Goal: Transaction & Acquisition: Obtain resource

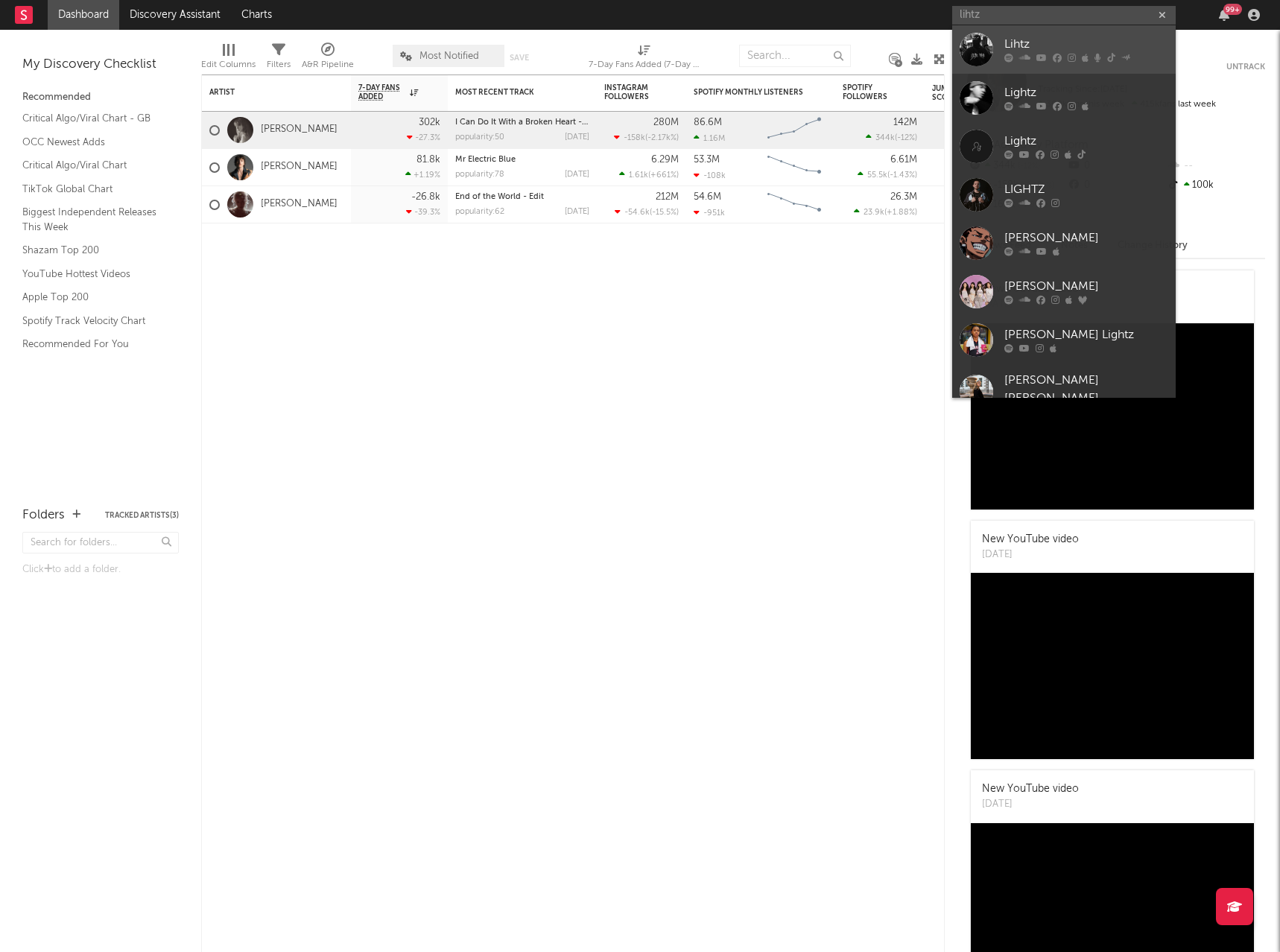
type input "lihtz"
click at [1054, 28] on link "Lihtz" at bounding box center [1063, 49] width 223 height 48
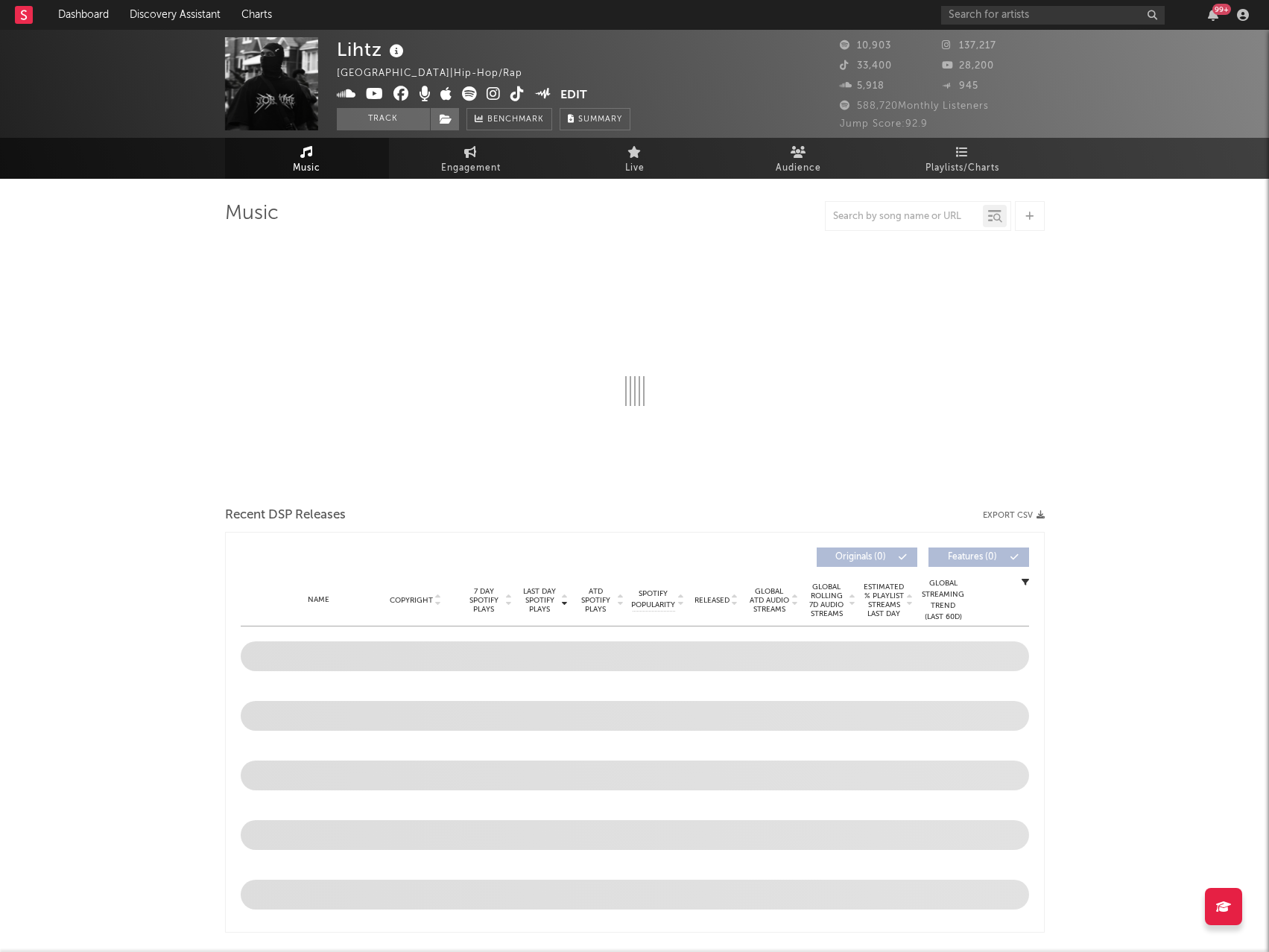
select select "6m"
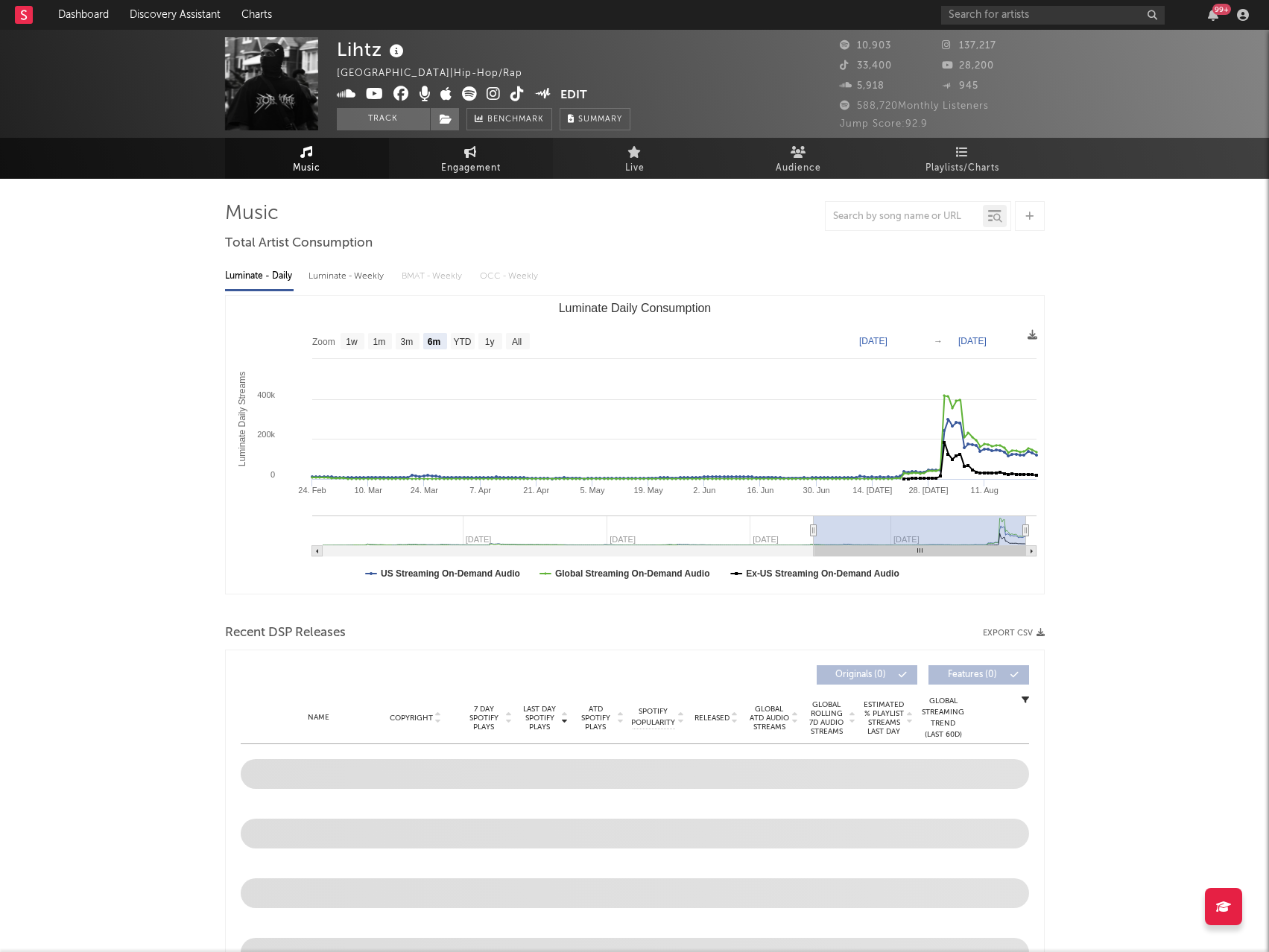
click at [446, 170] on span "Engagement" at bounding box center [471, 168] width 60 height 17
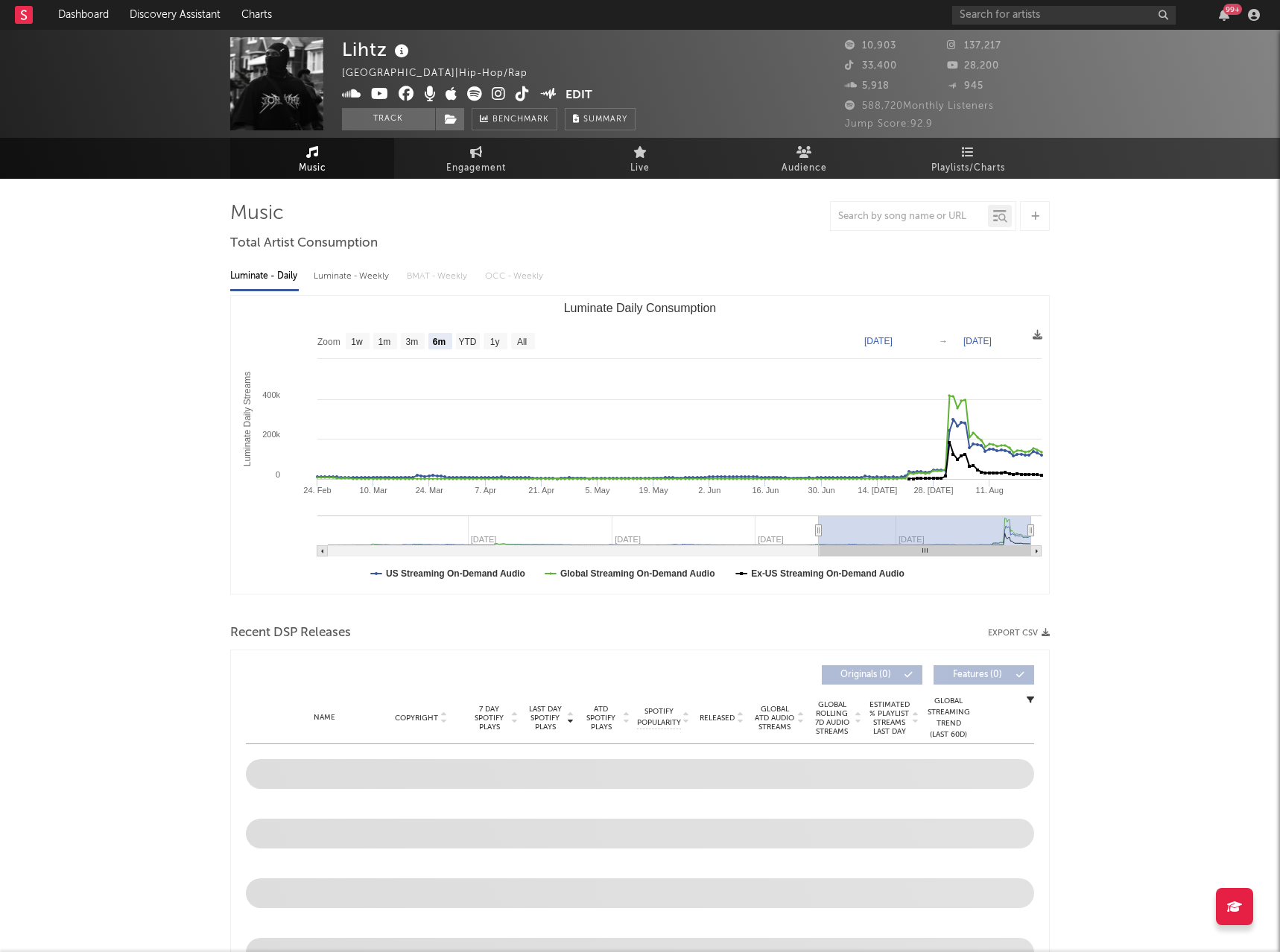
select select "1w"
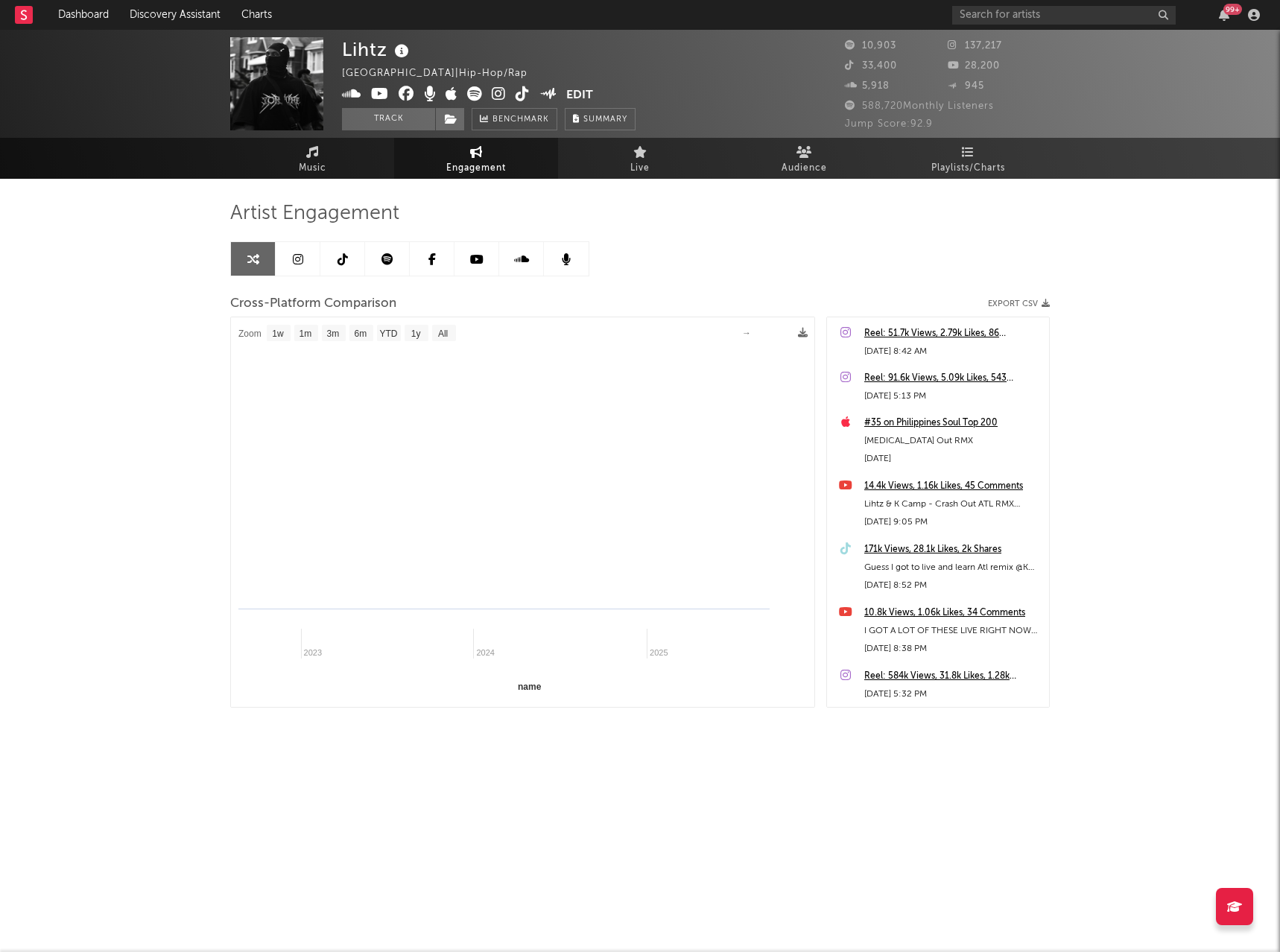
select select "1m"
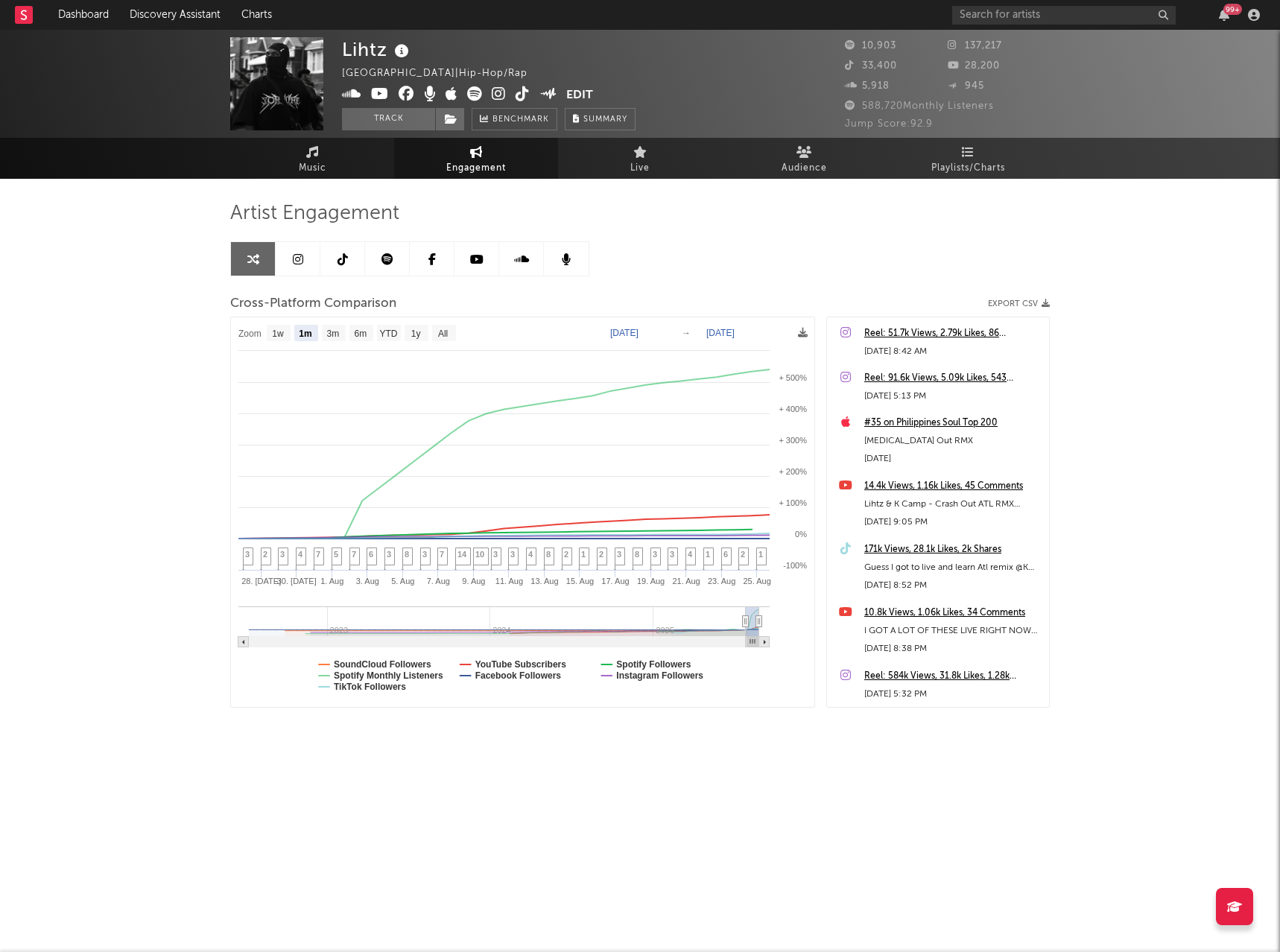
drag, startPoint x: 288, startPoint y: 257, endPoint x: 277, endPoint y: 256, distance: 11.0
click at [288, 257] on link at bounding box center [298, 258] width 45 height 34
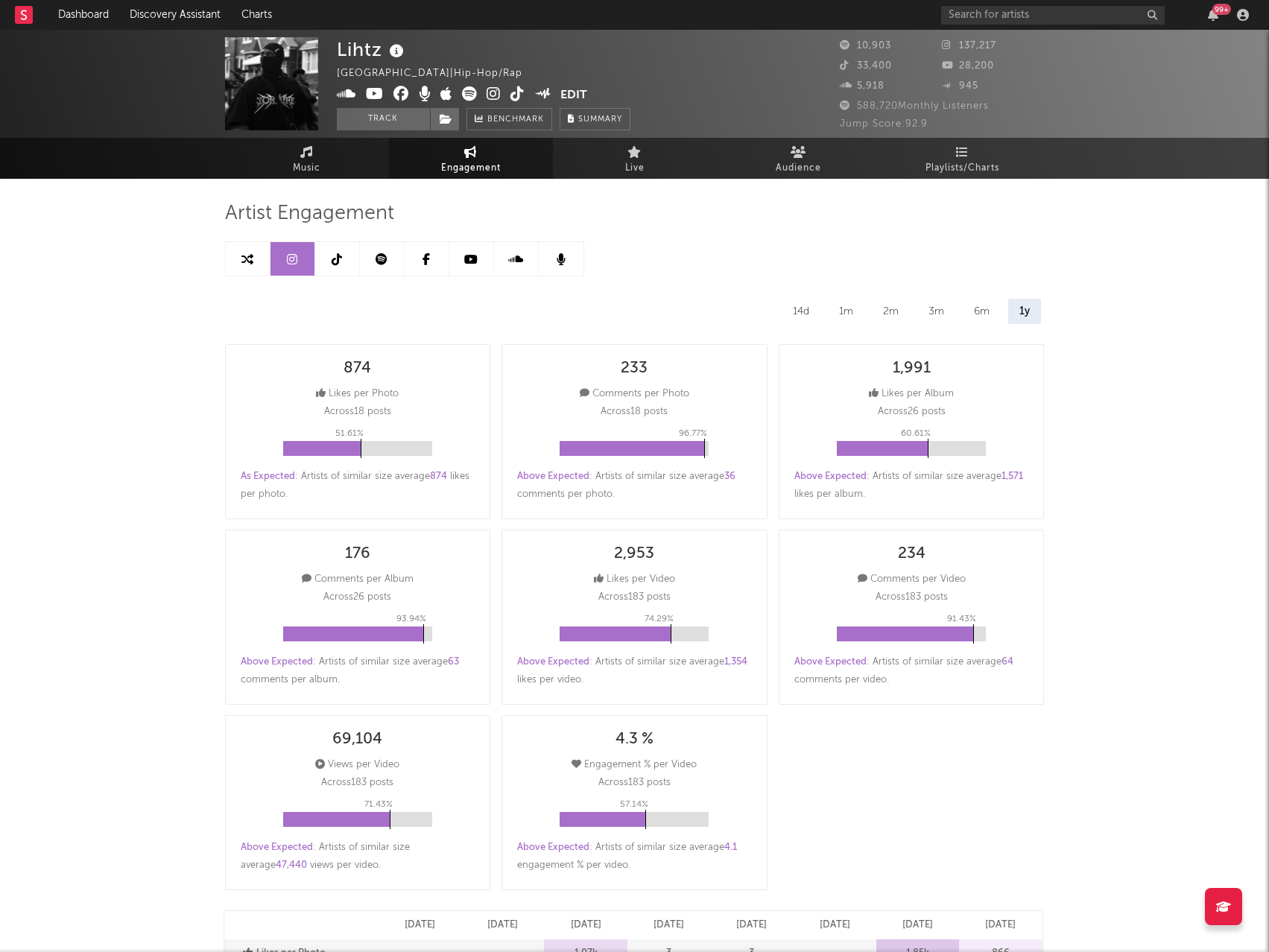
select select "6m"
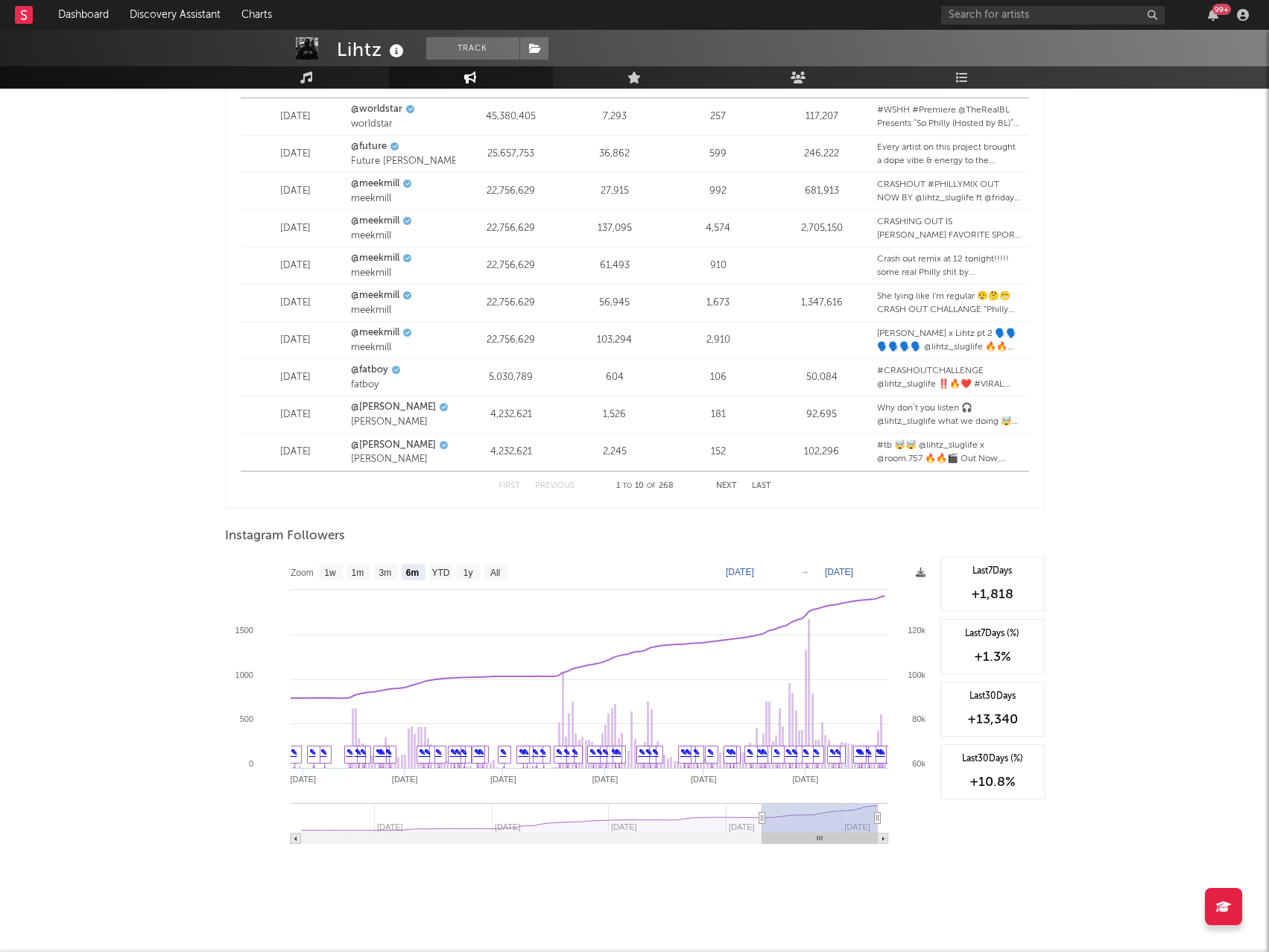
scroll to position [1877, 0]
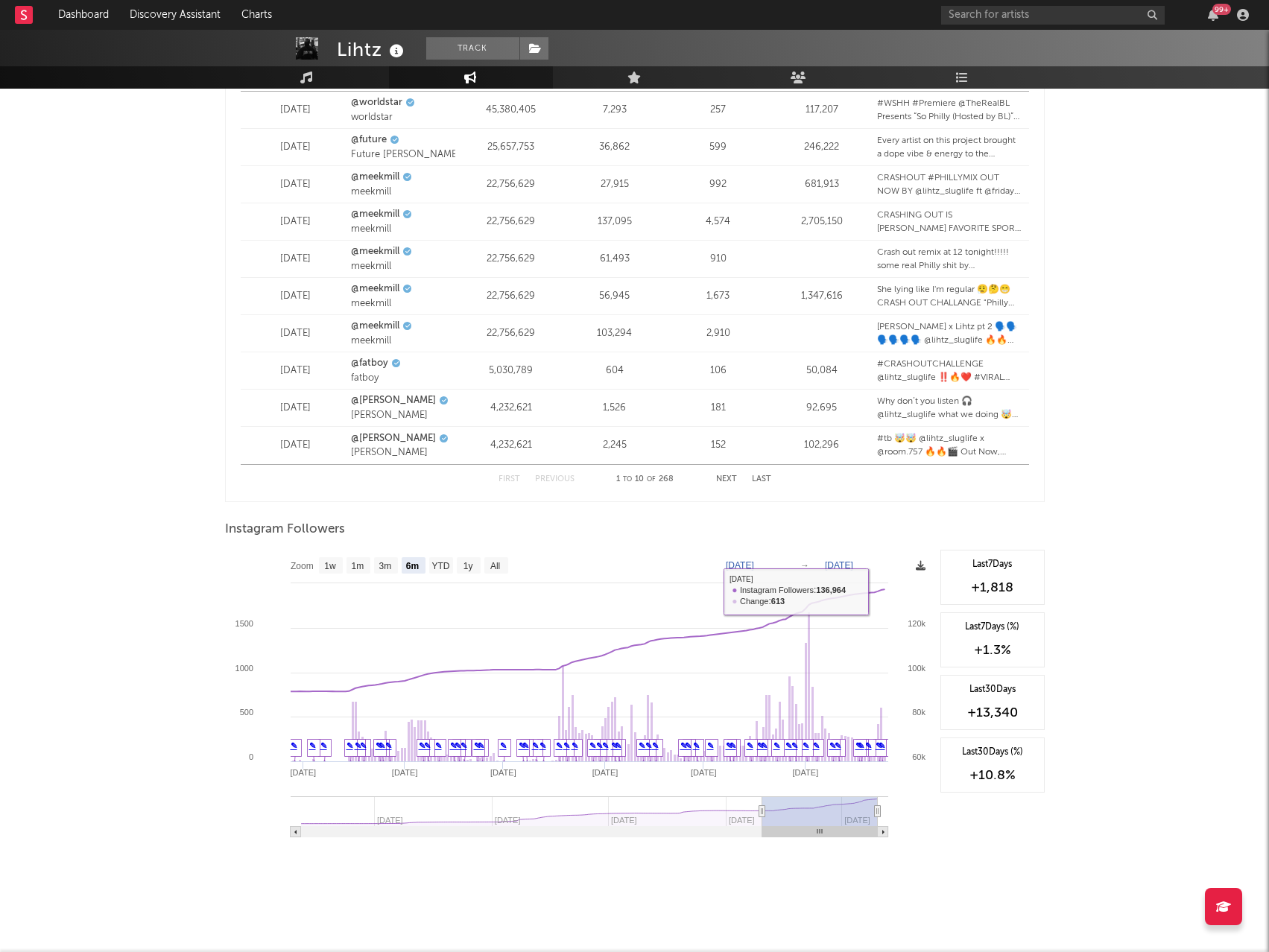
click at [919, 570] on icon at bounding box center [921, 566] width 10 height 10
click at [901, 583] on span "Download as CSV" at bounding box center [848, 586] width 149 height 25
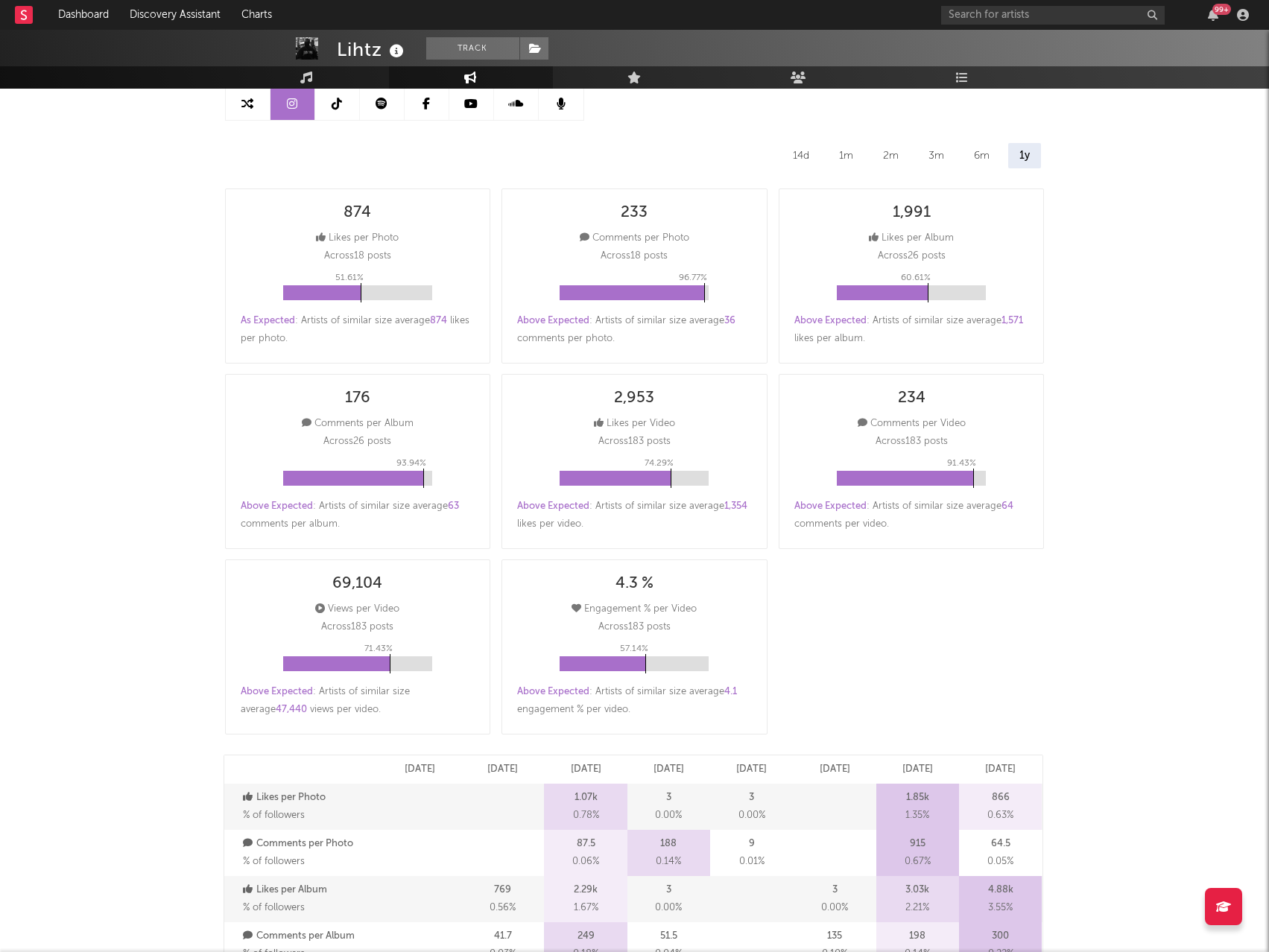
scroll to position [0, 0]
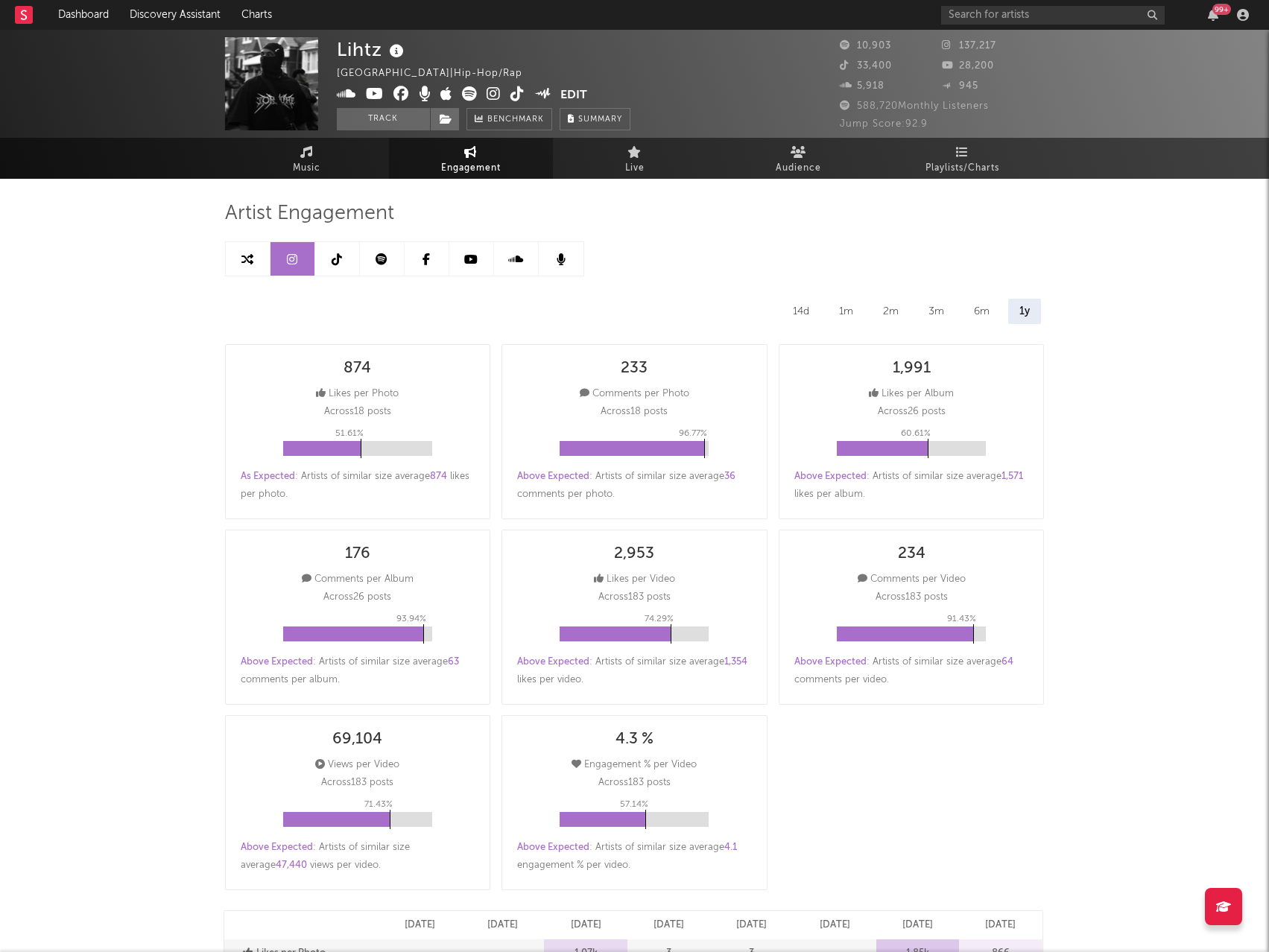
click at [334, 273] on link at bounding box center [338, 258] width 45 height 34
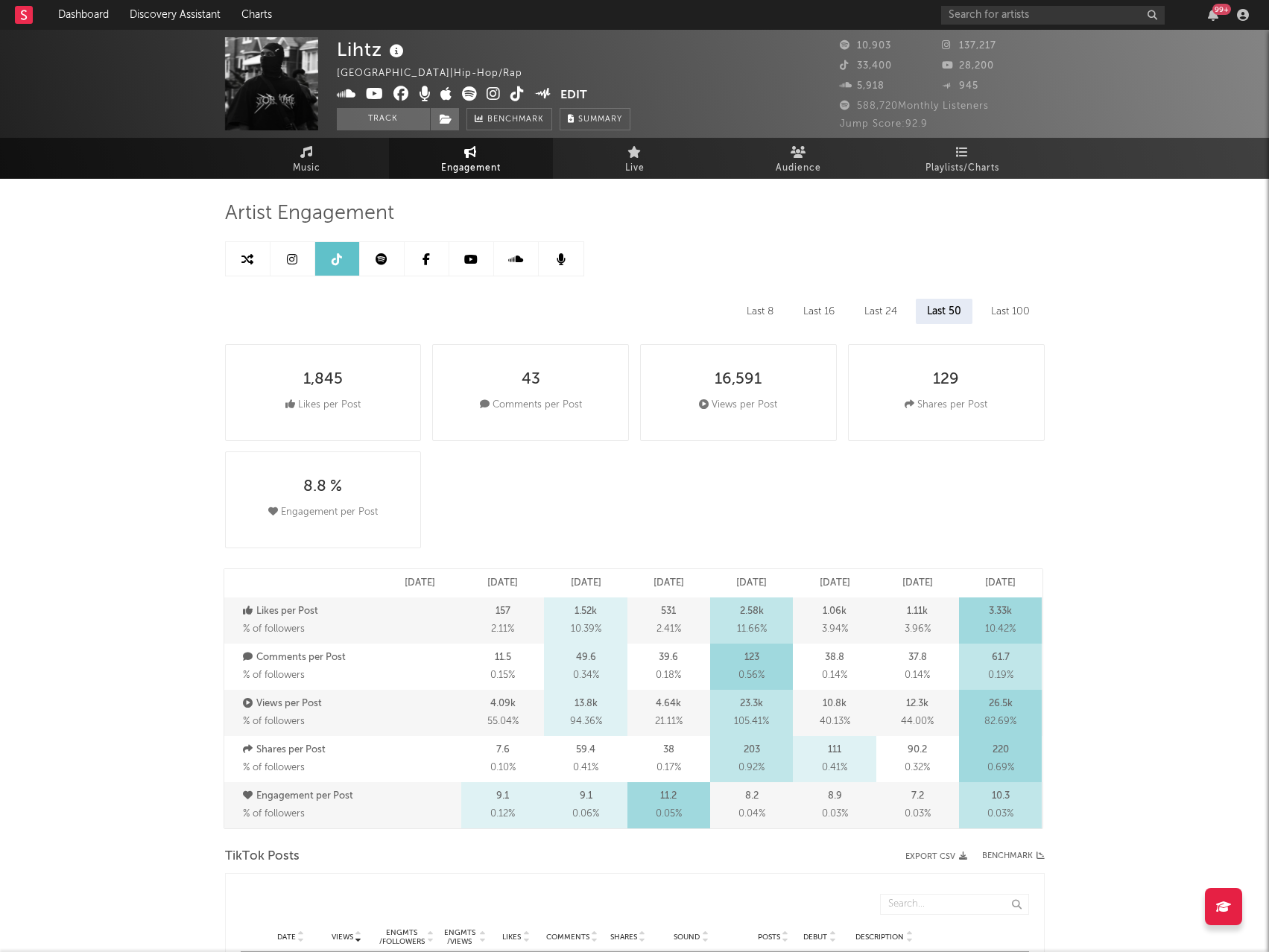
select select "6m"
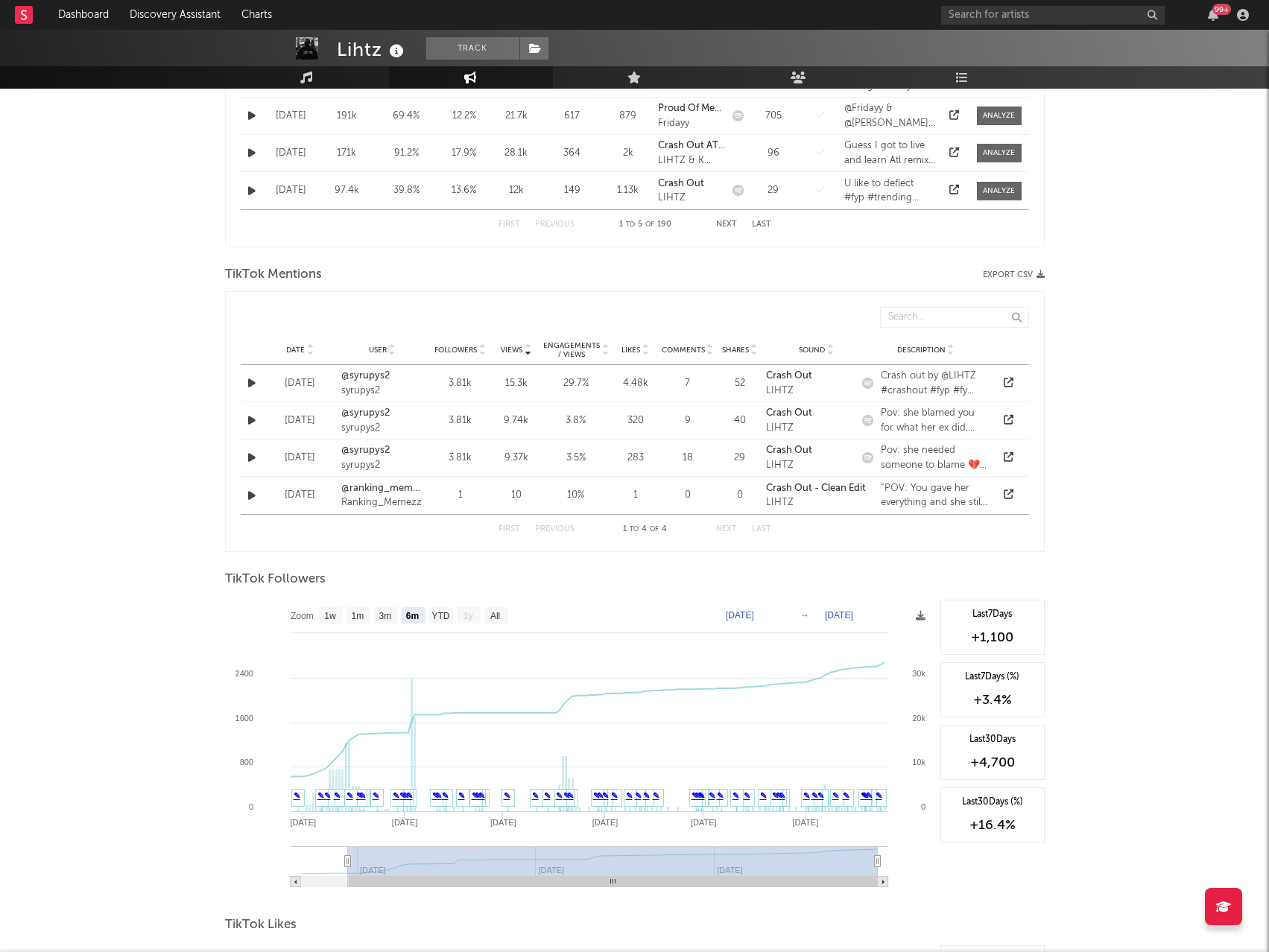
scroll to position [1192, 0]
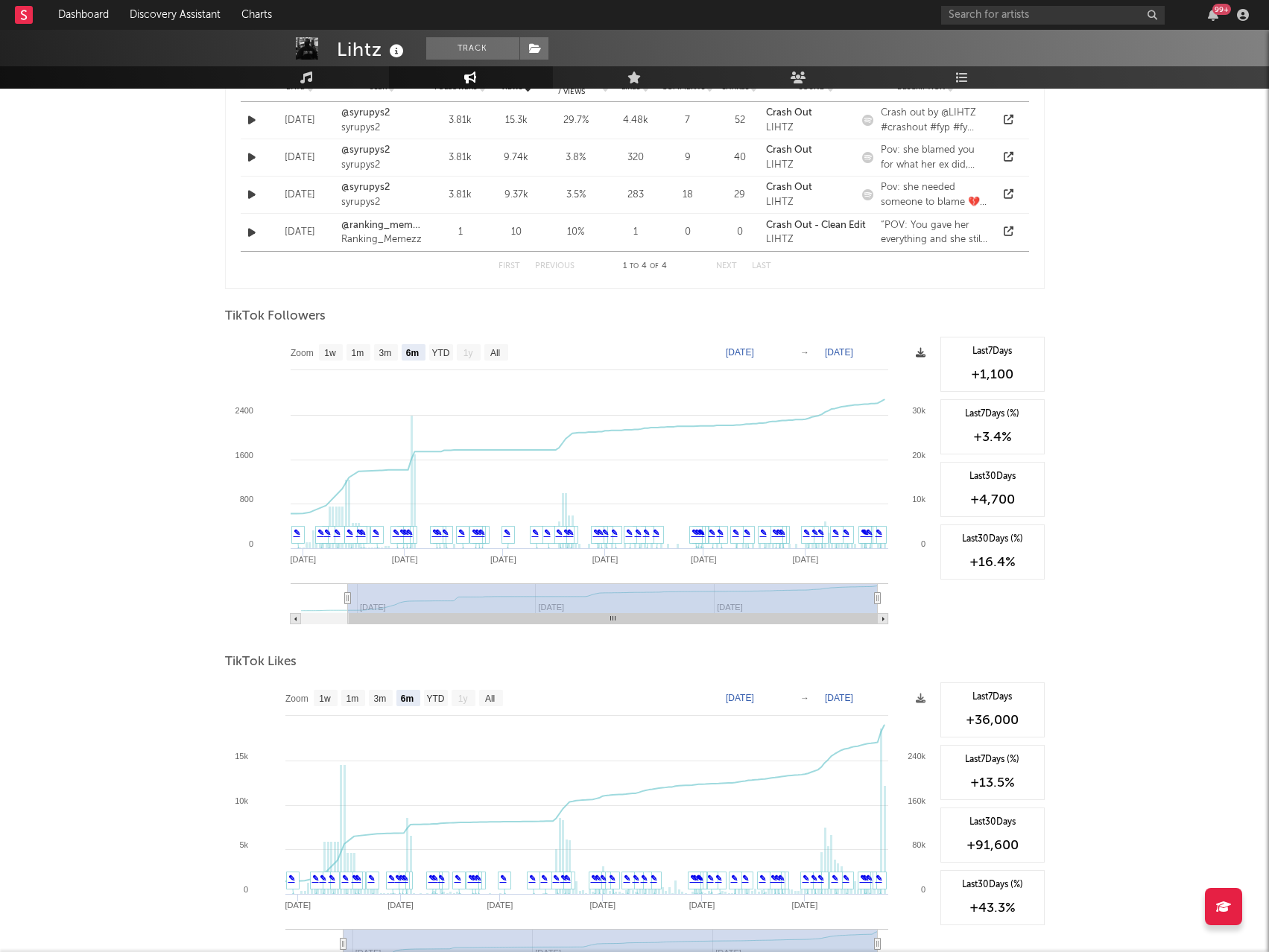
click at [921, 359] on span at bounding box center [921, 353] width 10 height 17
click at [875, 372] on span "Download as CSV" at bounding box center [850, 375] width 149 height 25
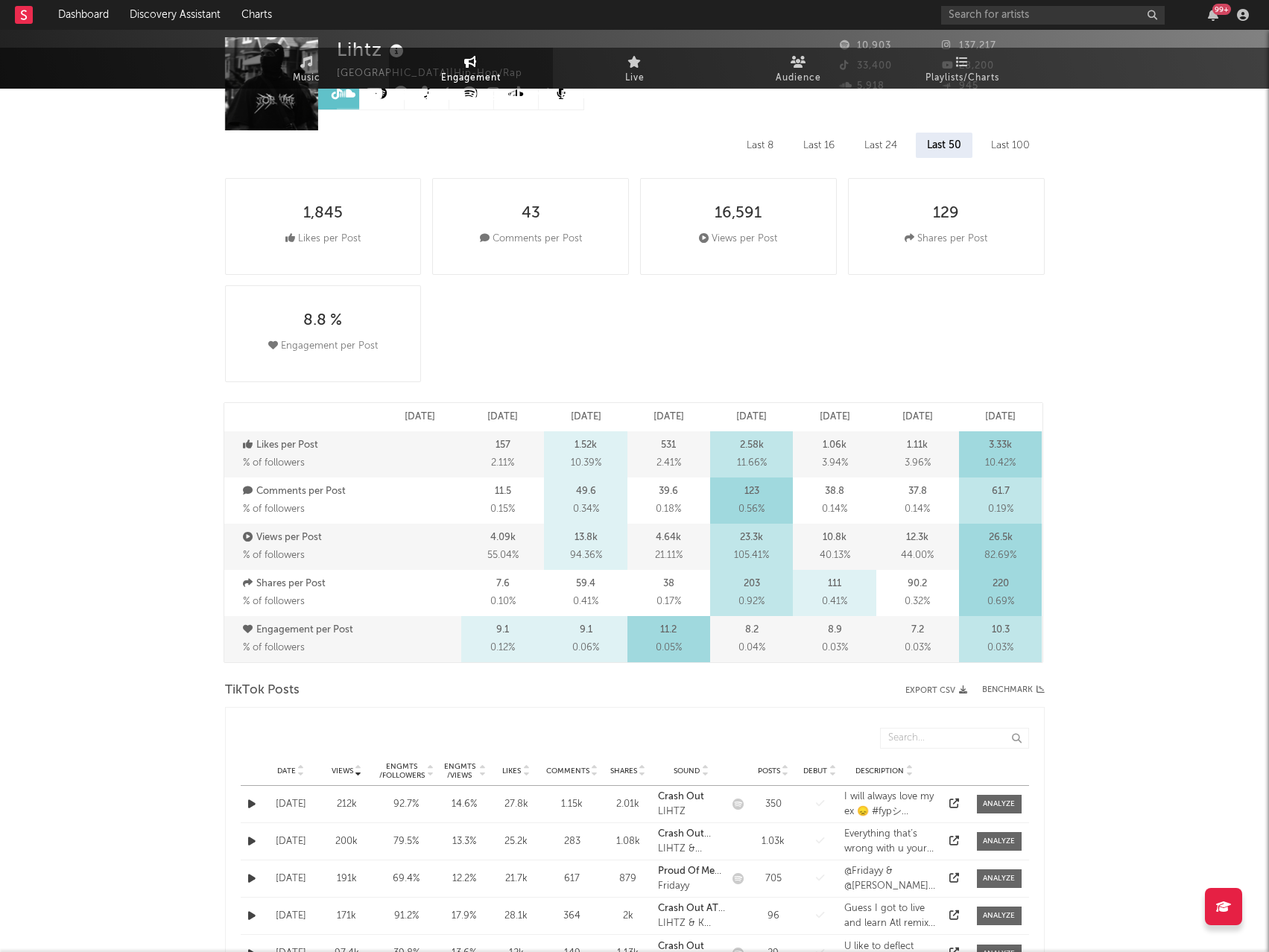
scroll to position [0, 0]
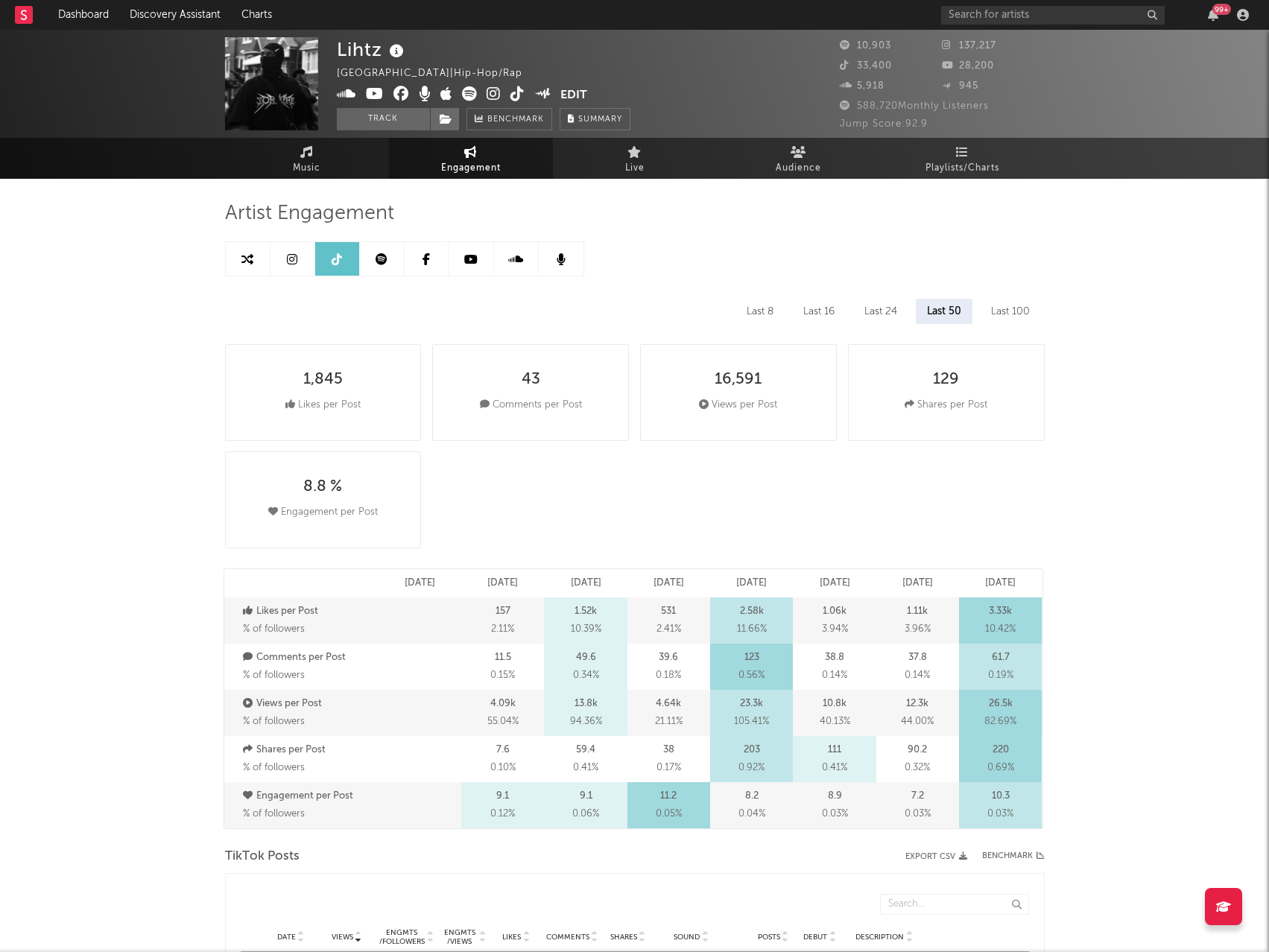
click at [488, 255] on link at bounding box center [471, 258] width 45 height 34
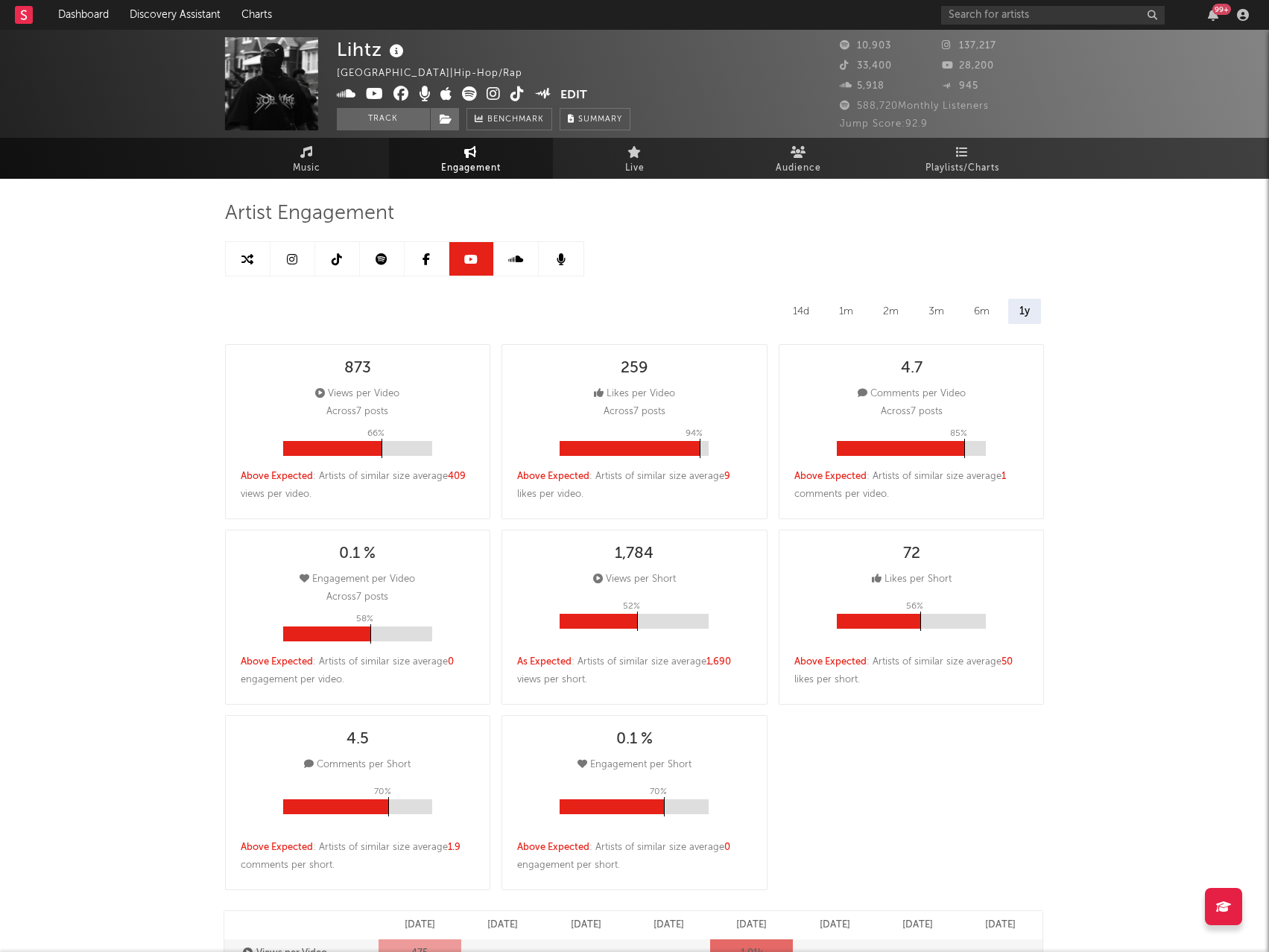
select select "6m"
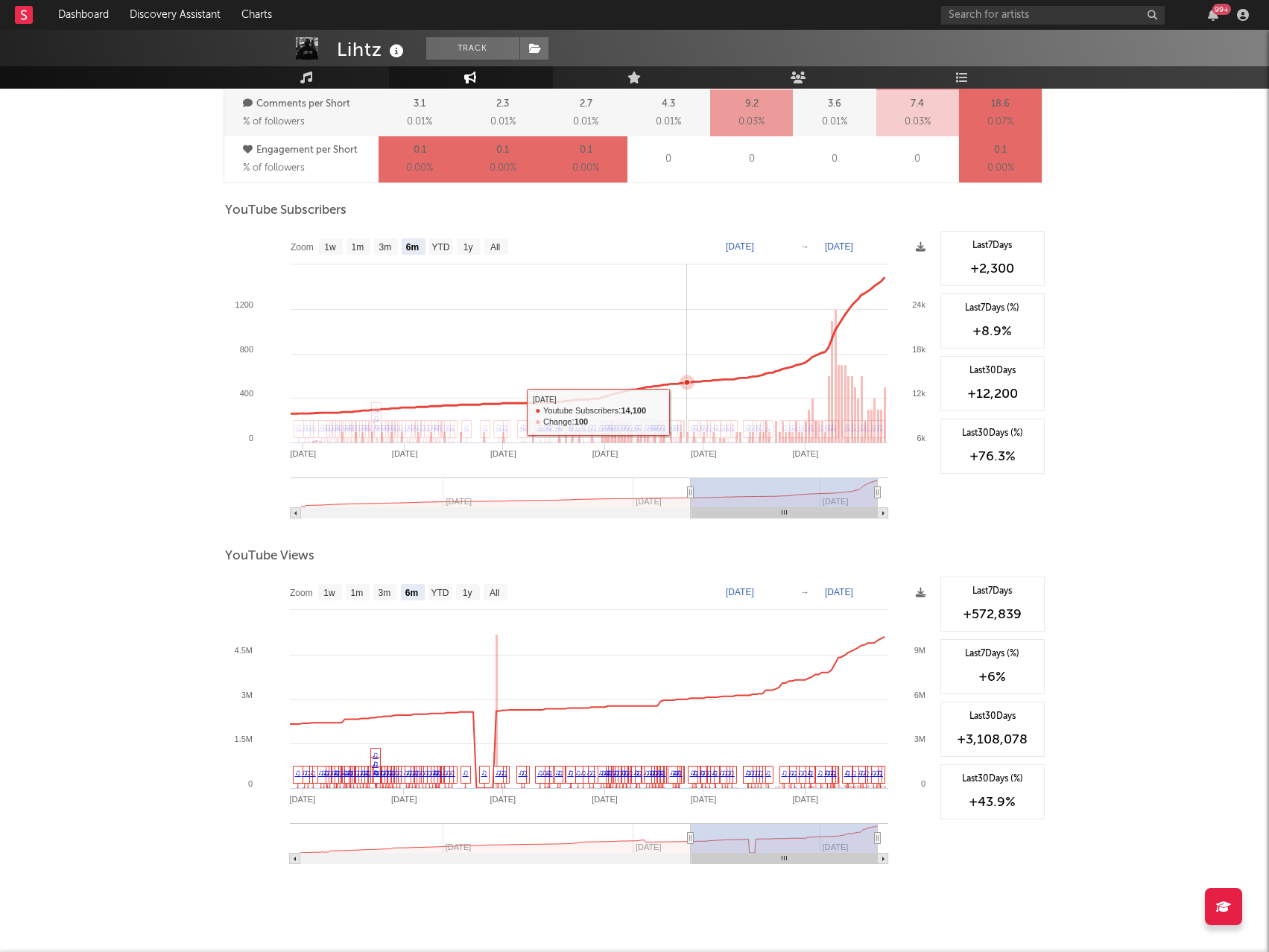
scroll to position [1079, 0]
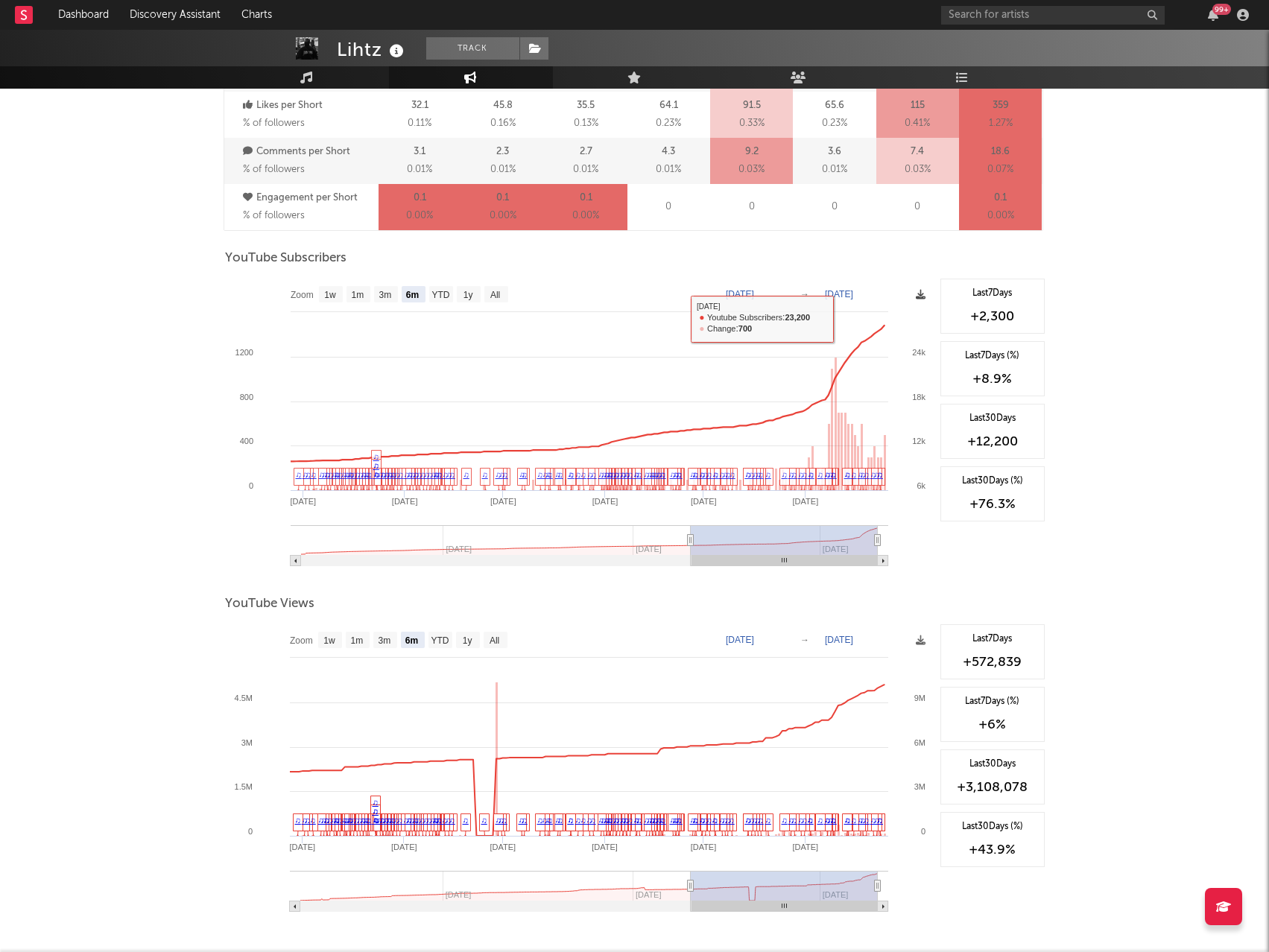
click at [919, 290] on icon at bounding box center [921, 295] width 10 height 10
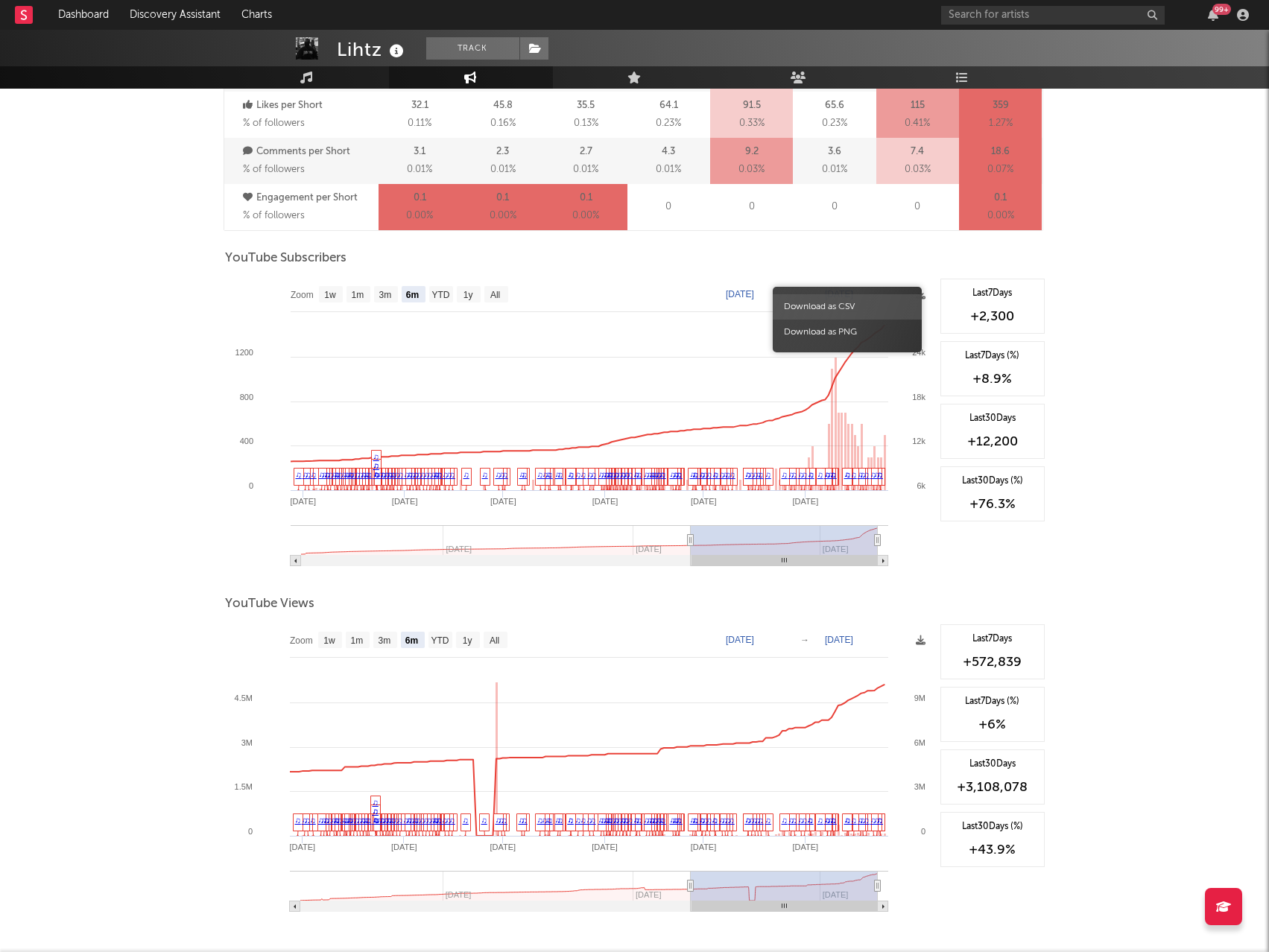
click at [873, 310] on span "Download as CSV" at bounding box center [847, 307] width 149 height 25
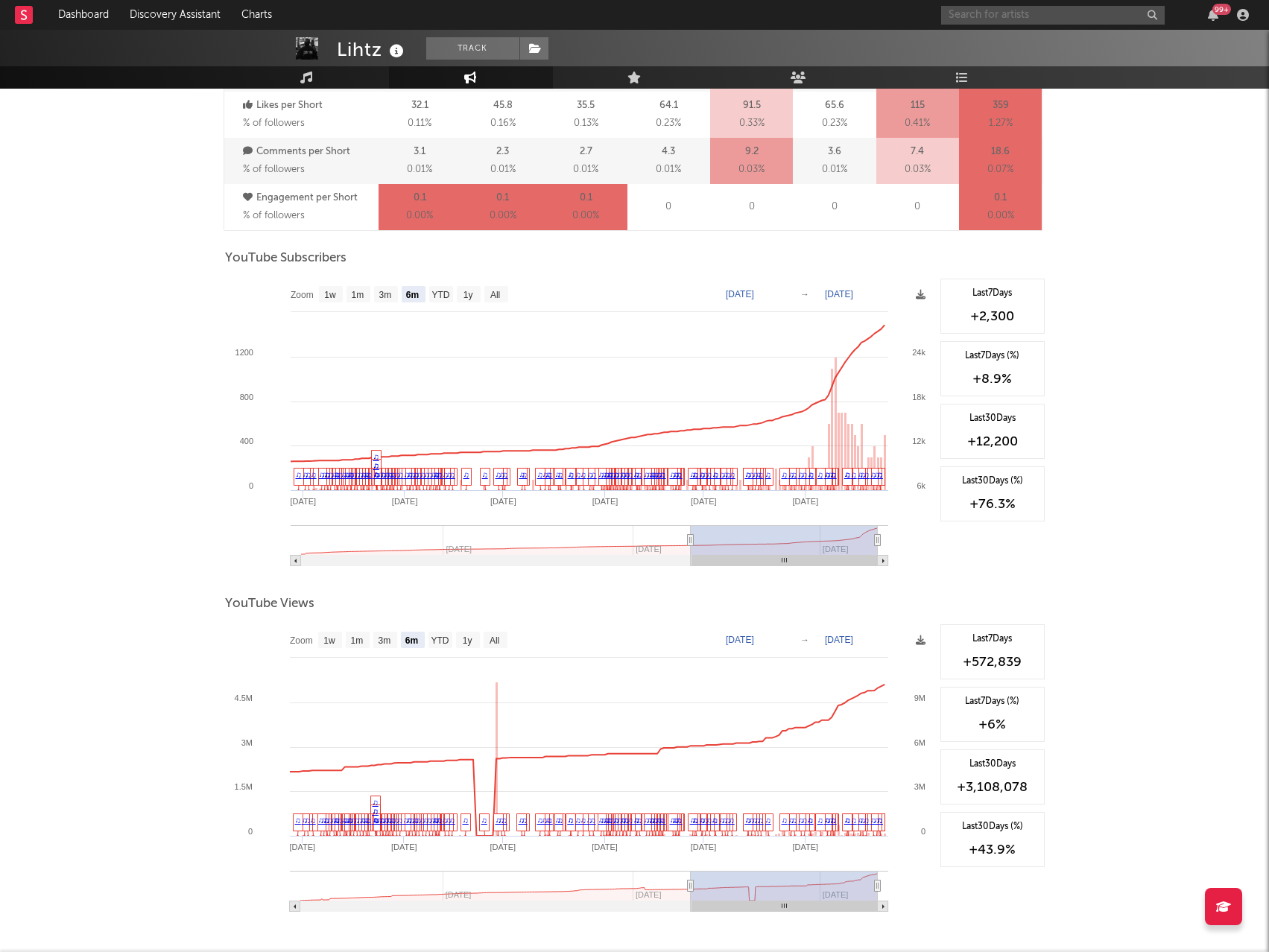
click at [1051, 20] on input "text" at bounding box center [1052, 15] width 224 height 18
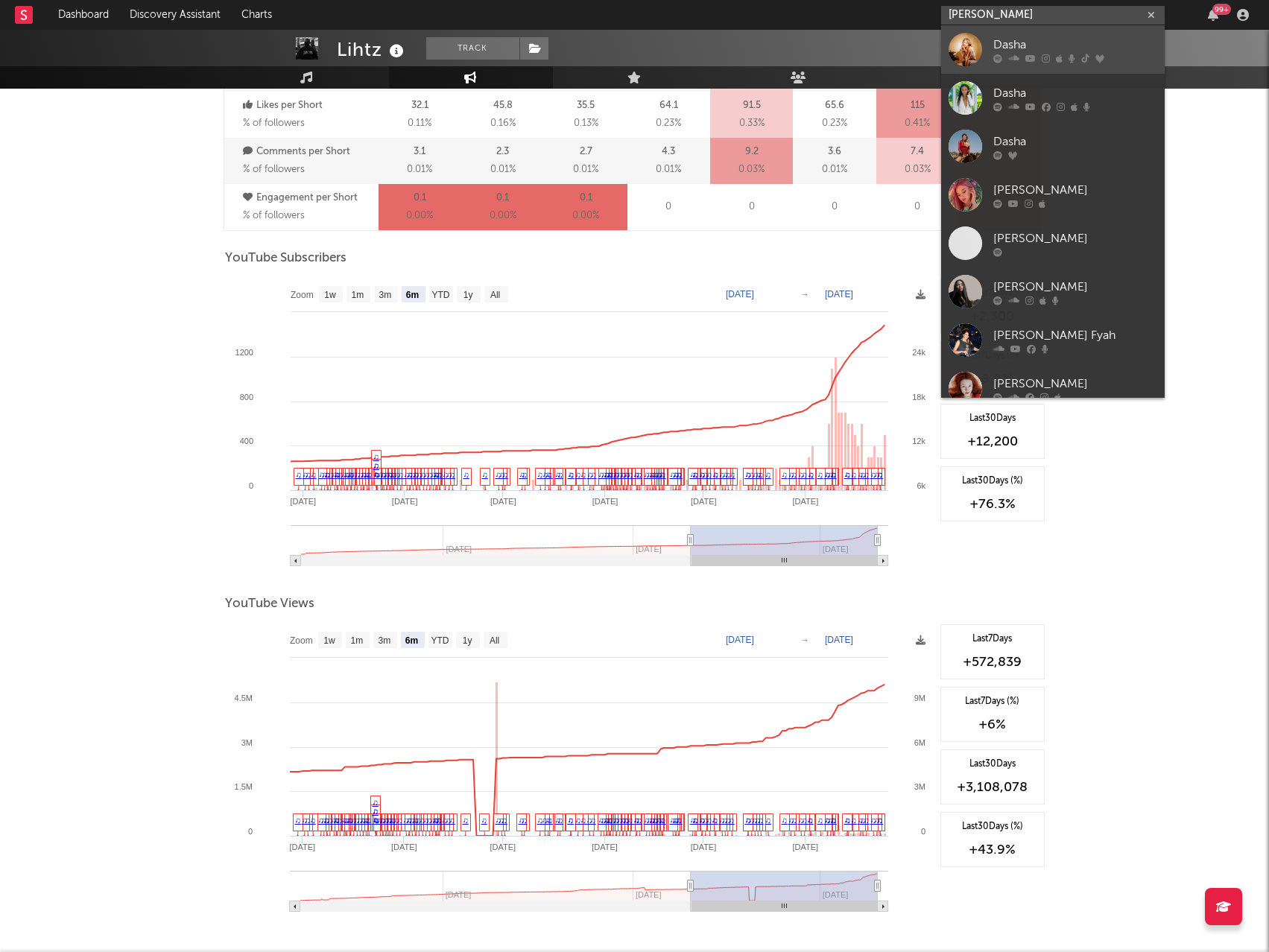
type input "[PERSON_NAME]"
click at [1045, 39] on div "Dasha" at bounding box center [1074, 45] width 164 height 17
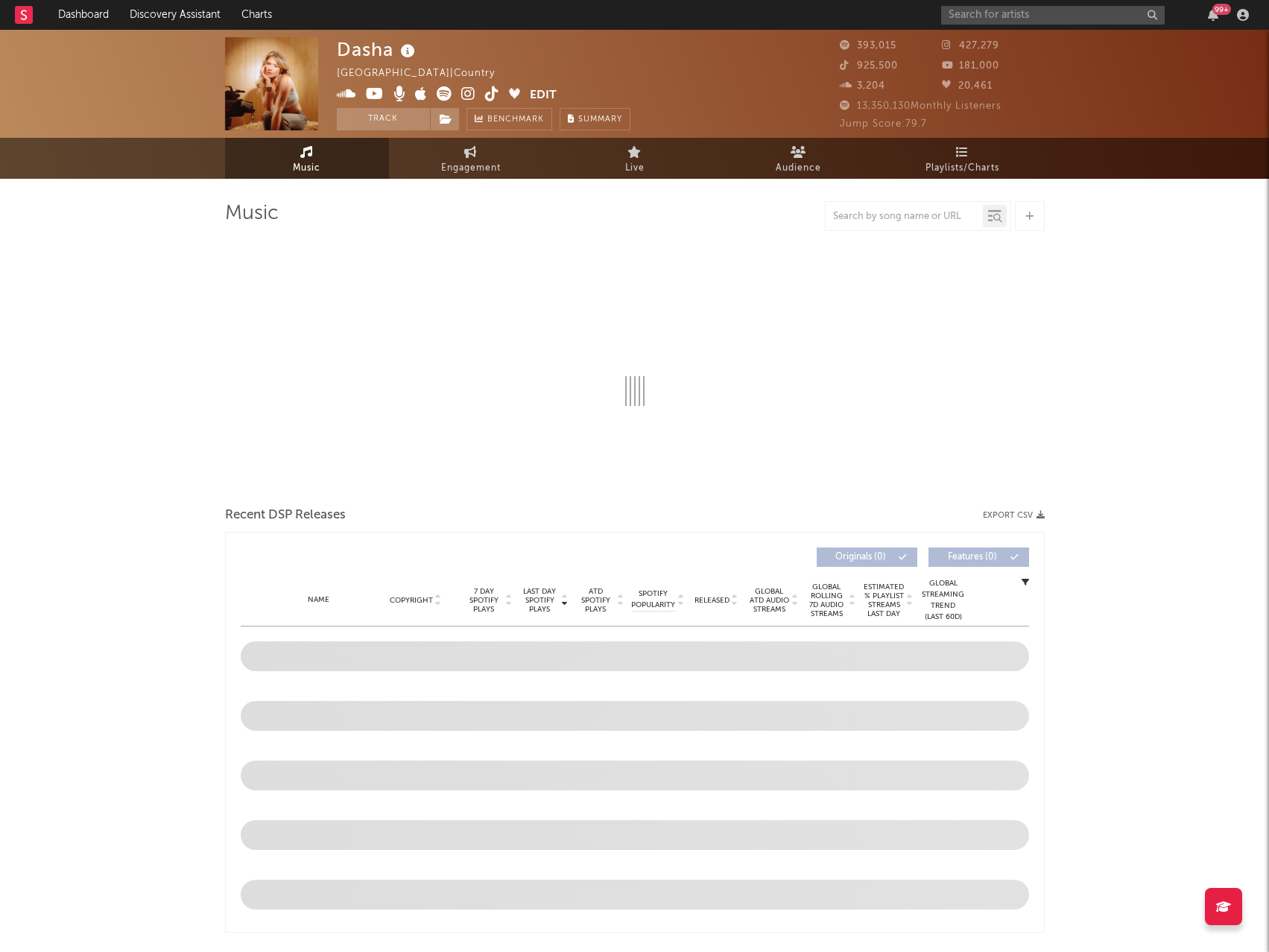
select select "6m"
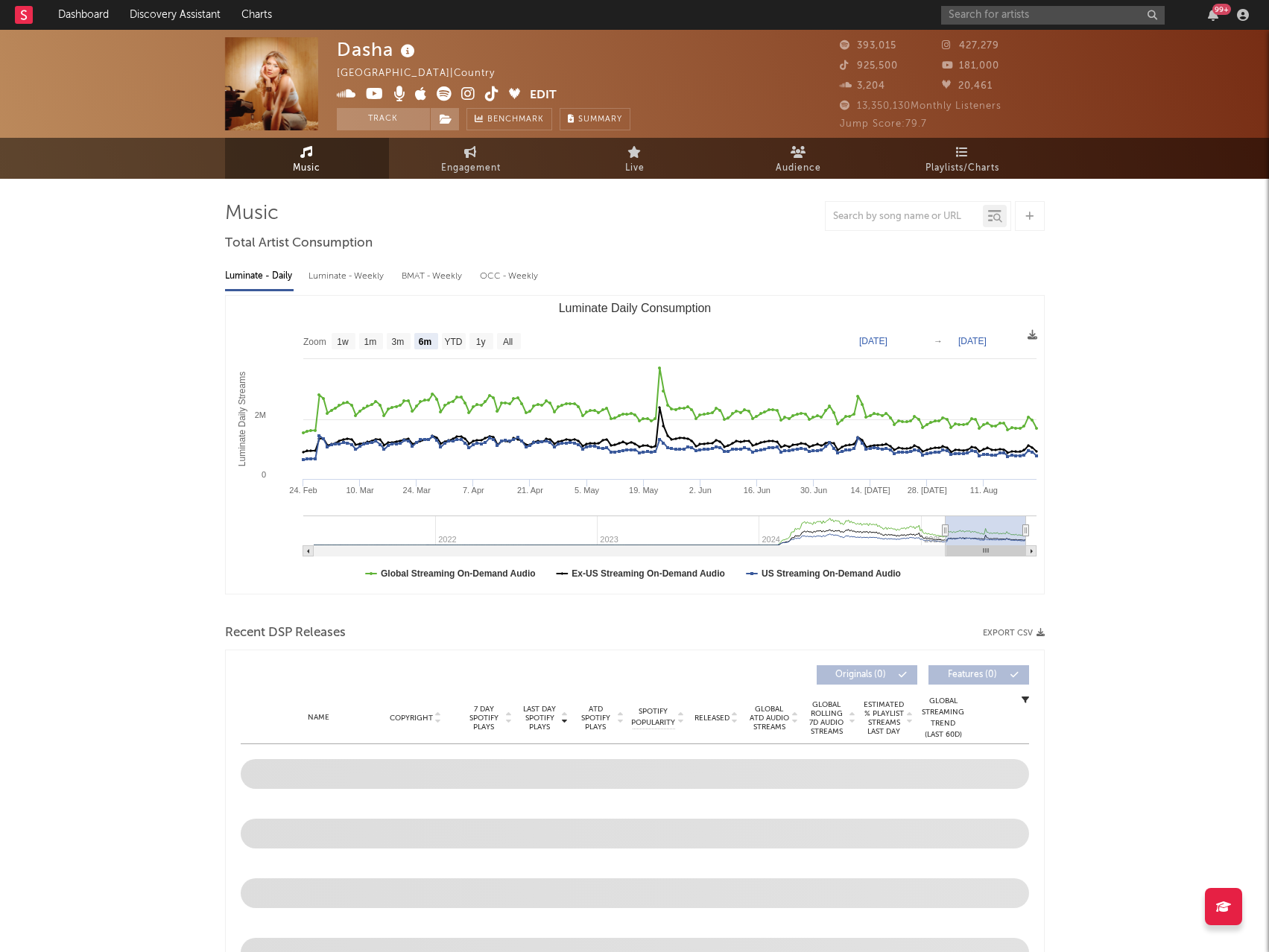
select select "6m"
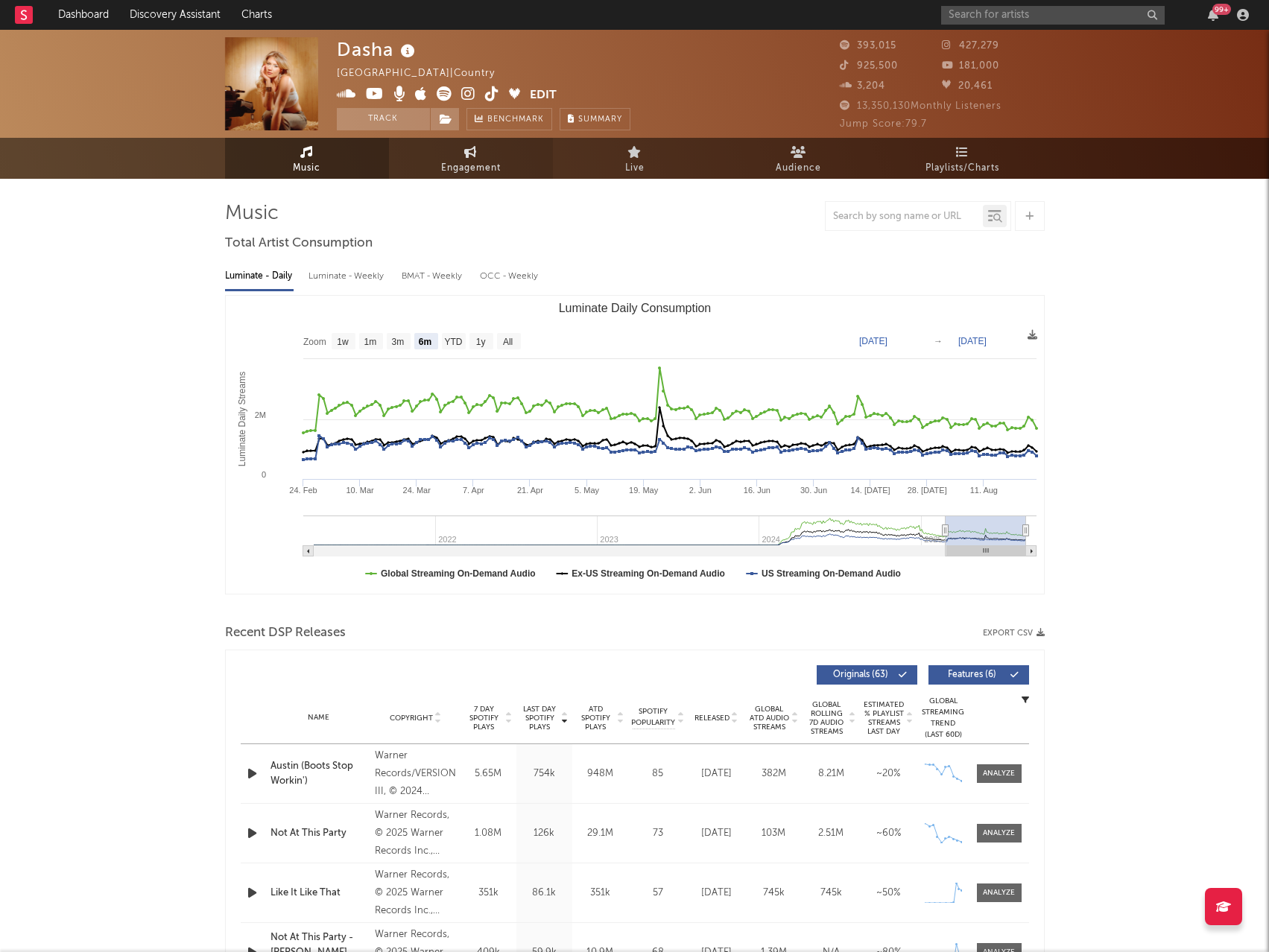
click at [443, 173] on span "Engagement" at bounding box center [471, 168] width 60 height 17
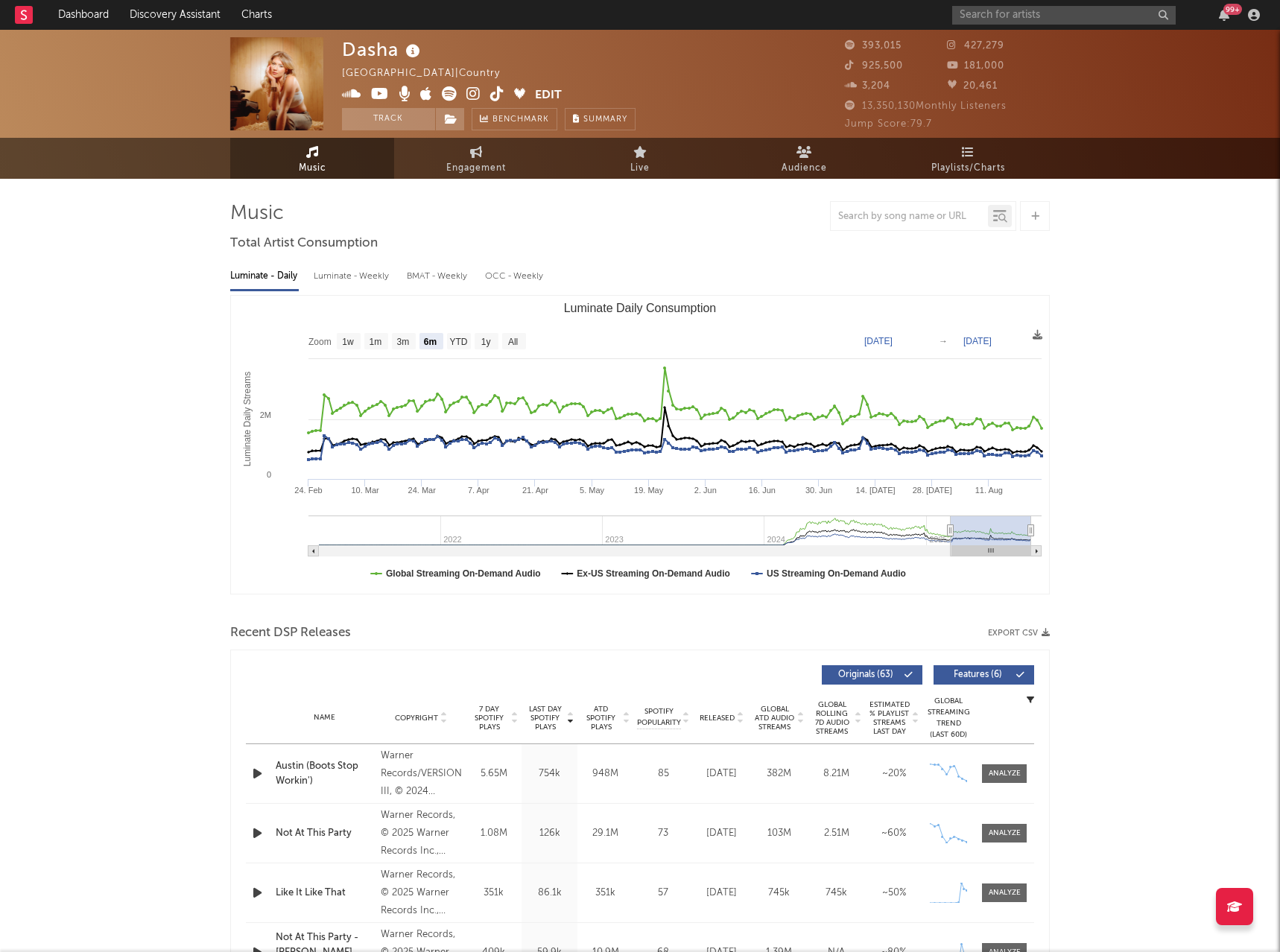
select select "1w"
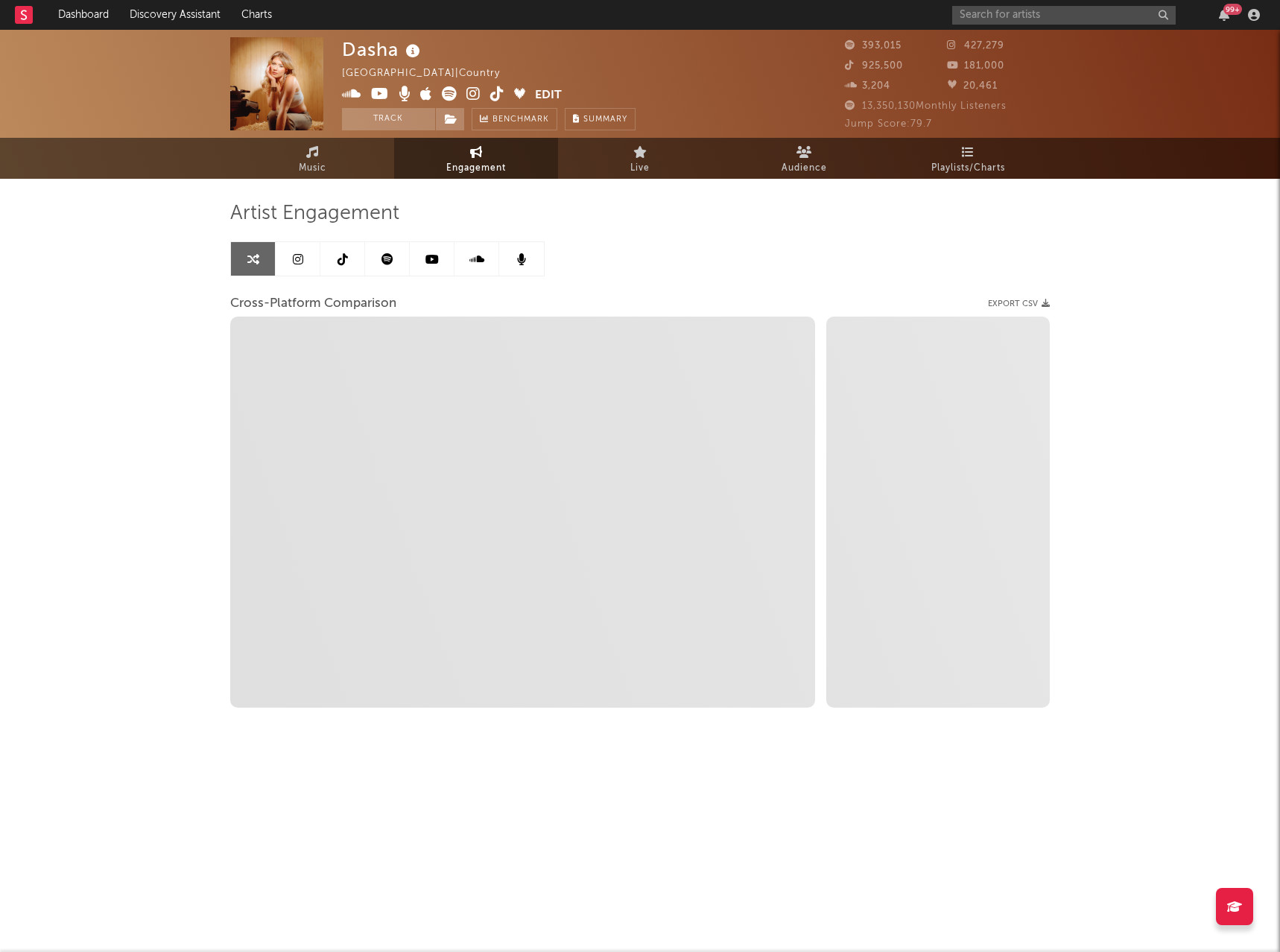
click at [319, 257] on link at bounding box center [298, 258] width 45 height 34
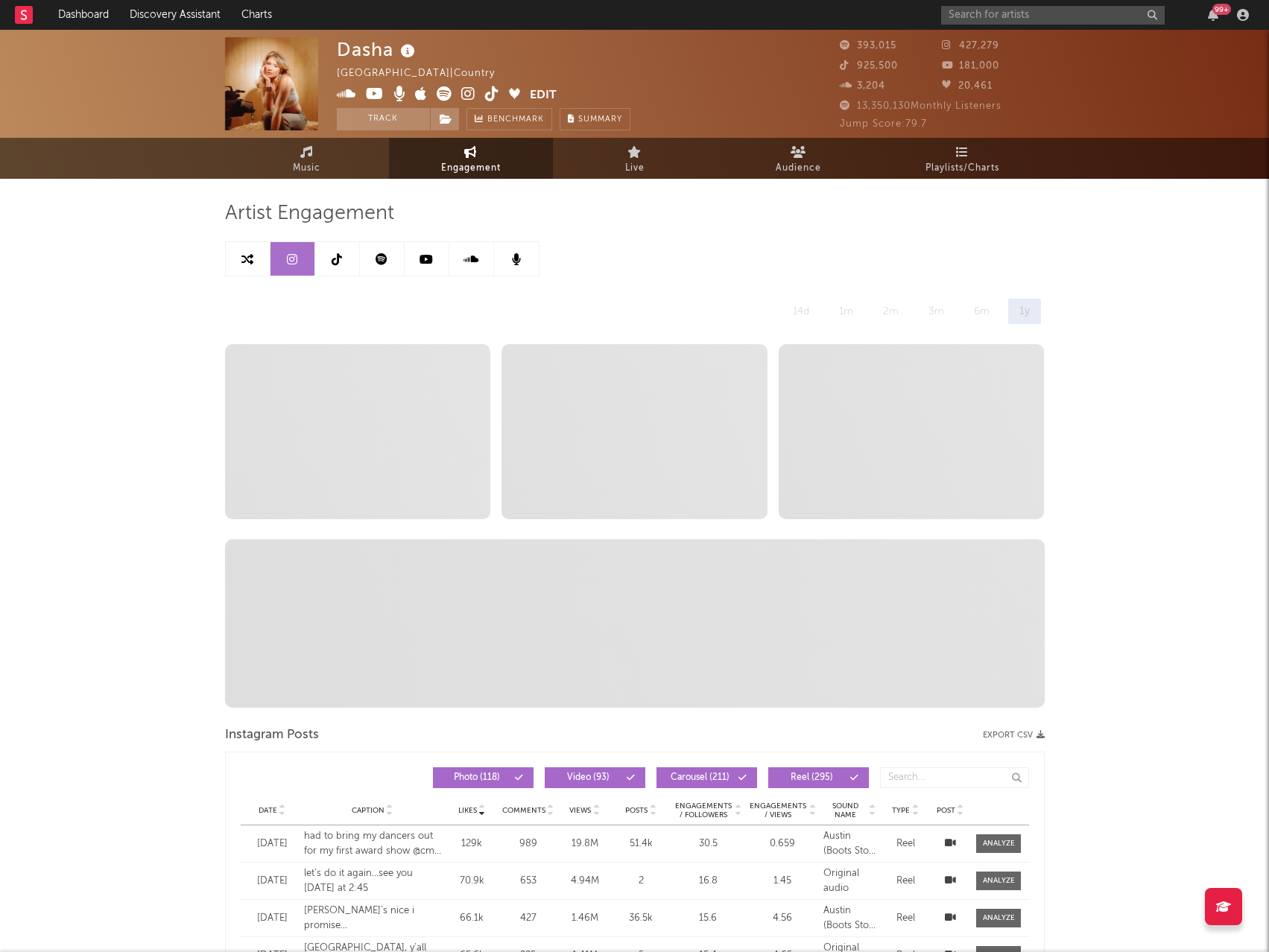
select select "6m"
